Goal: Task Accomplishment & Management: Manage account settings

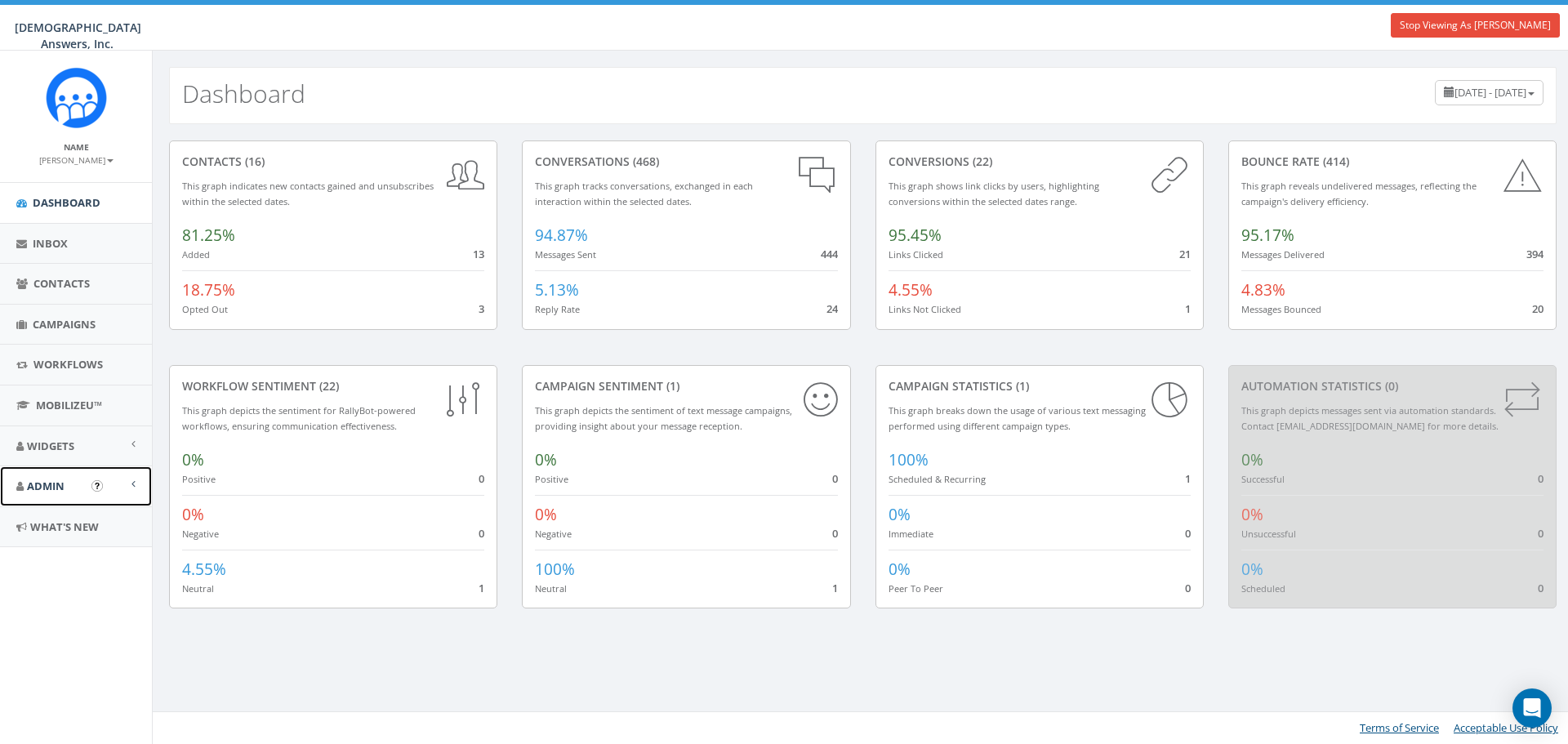
click at [68, 479] on link "Admin" at bounding box center [76, 485] width 152 height 40
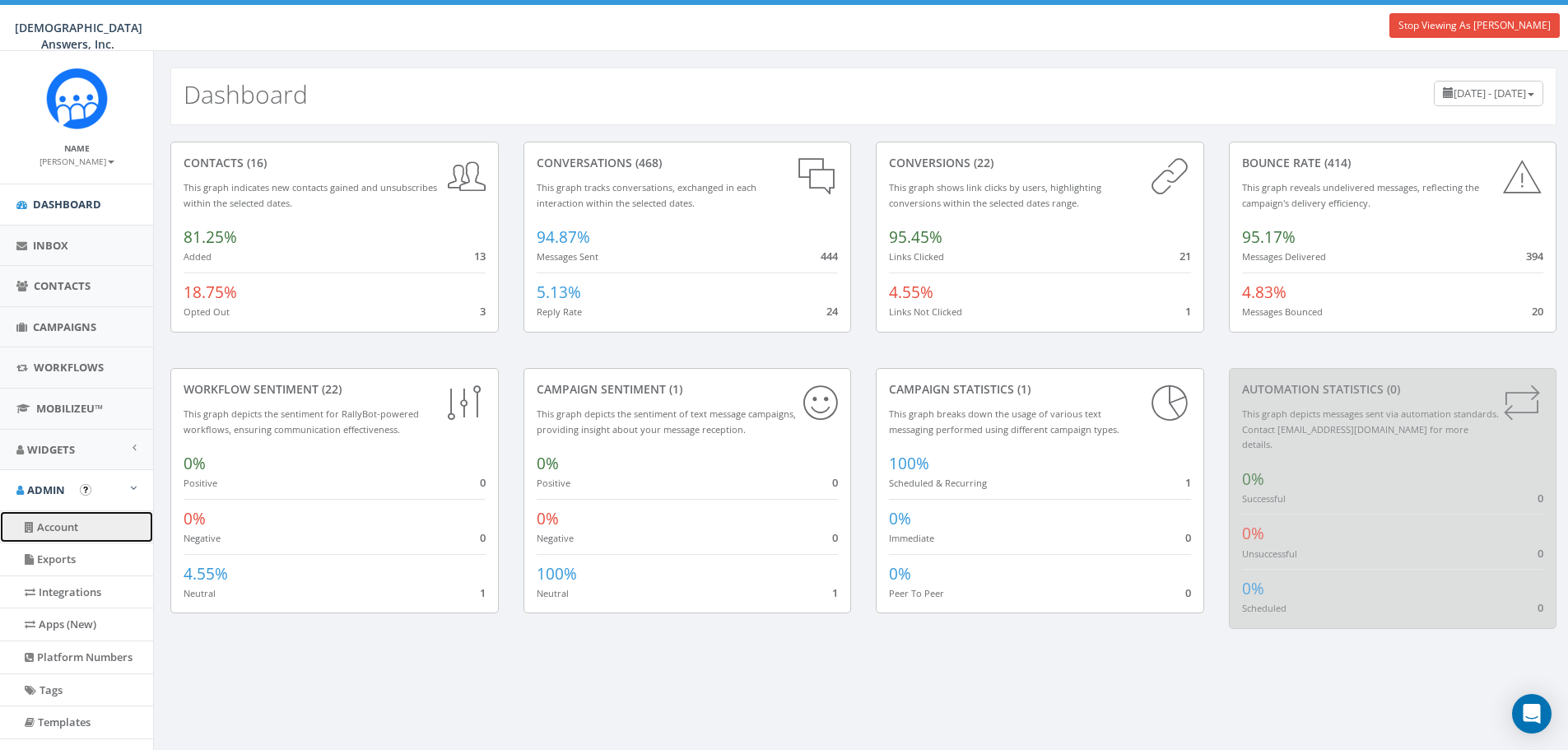
click at [55, 522] on link "Account" at bounding box center [76, 527] width 153 height 32
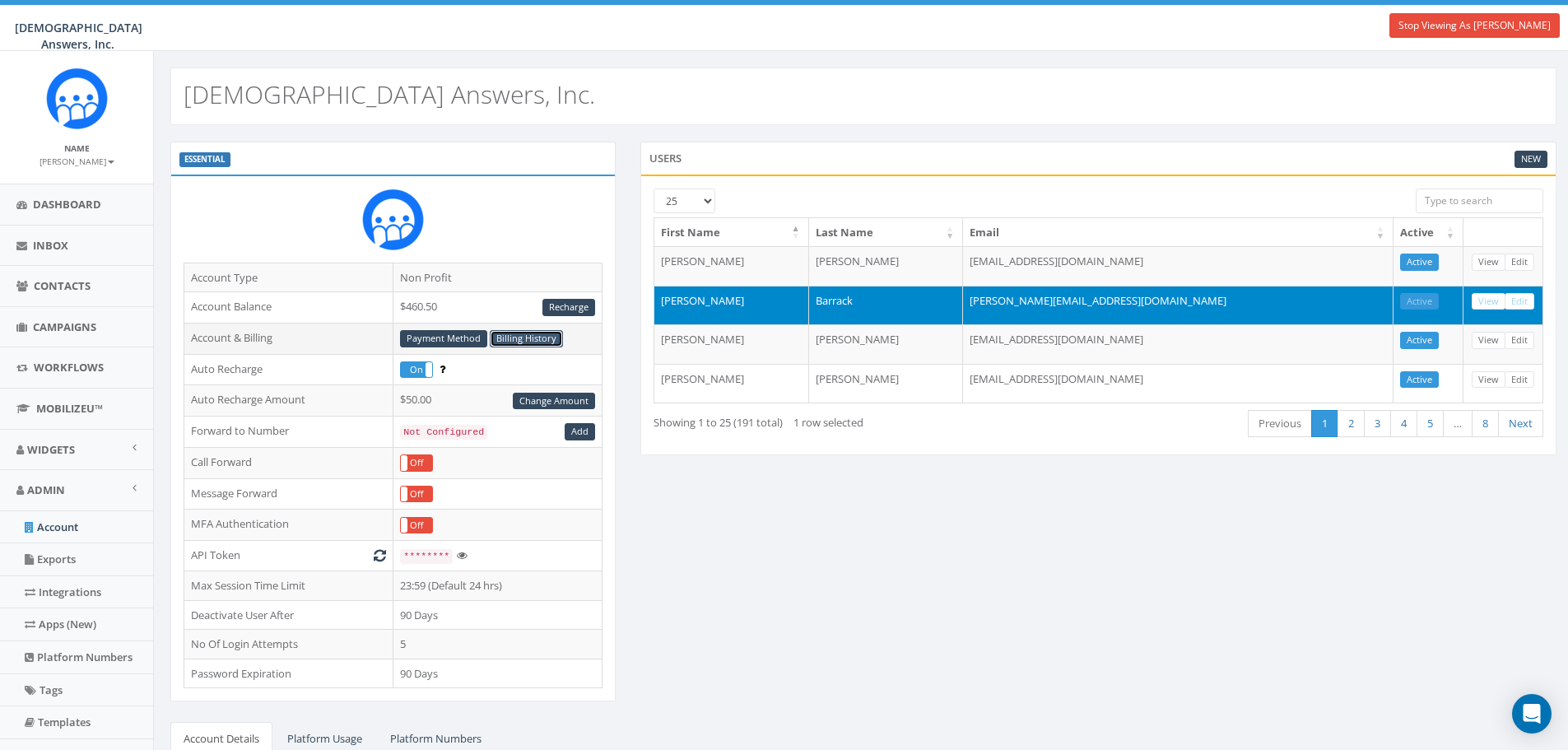
click at [516, 334] on link "Billing History" at bounding box center [527, 339] width 73 height 17
click at [1506, 24] on link "Stop Viewing As [PERSON_NAME]" at bounding box center [1475, 25] width 171 height 25
